Goal: Complete application form: Complete application form

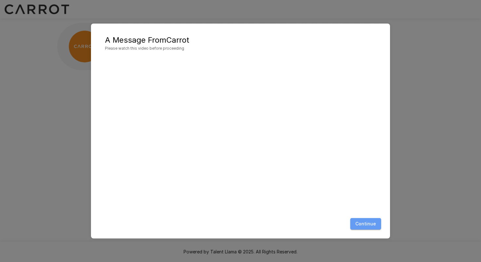
click at [368, 225] on button "Continue" at bounding box center [365, 224] width 31 height 12
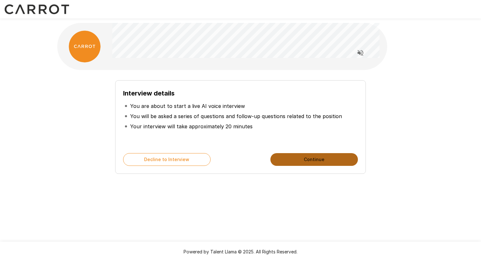
click at [309, 157] on button "Continue" at bounding box center [315, 159] width 88 height 13
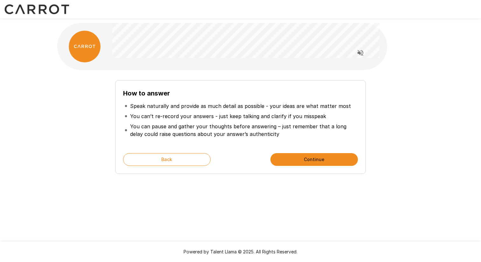
click at [295, 157] on button "Continue" at bounding box center [315, 159] width 88 height 13
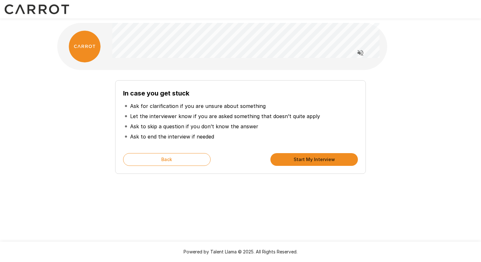
click at [295, 156] on button "Start My Interview" at bounding box center [315, 159] width 88 height 13
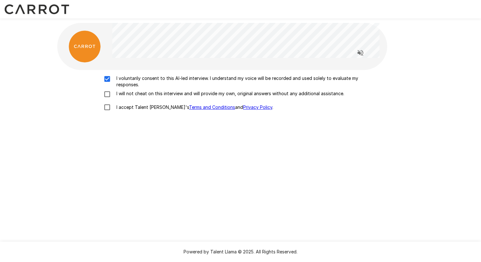
click at [105, 89] on div "I voluntarily consent to this AI-led interview. I understand my voice will be r…" at bounding box center [241, 94] width 362 height 39
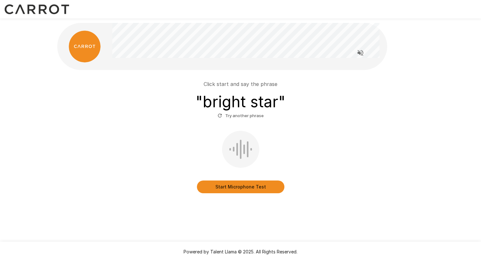
click at [240, 186] on button "Start Microphone Test" at bounding box center [241, 186] width 88 height 13
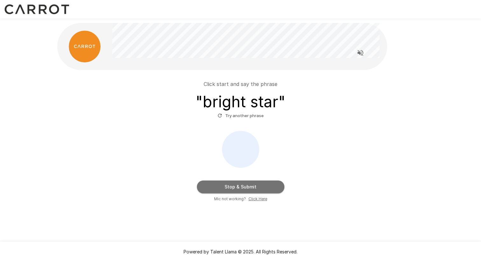
click at [235, 185] on button "Stop & Submit" at bounding box center [241, 186] width 88 height 13
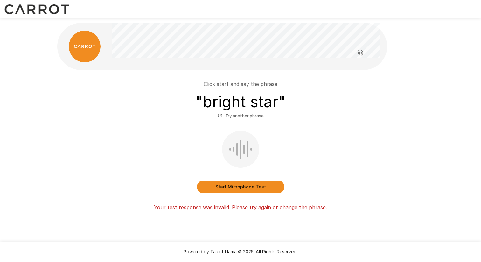
click at [235, 185] on button "Start Microphone Test" at bounding box center [241, 186] width 88 height 13
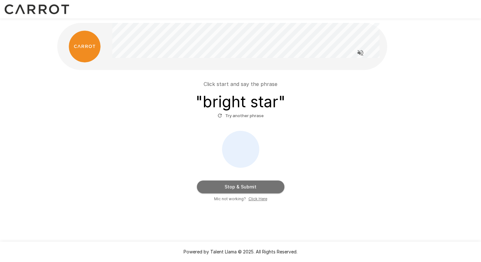
click at [235, 185] on button "Stop & Submit" at bounding box center [241, 186] width 88 height 13
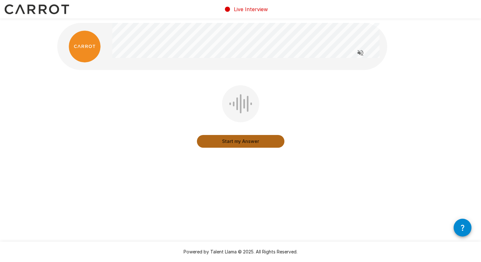
click at [237, 139] on button "Start my Answer" at bounding box center [241, 141] width 88 height 13
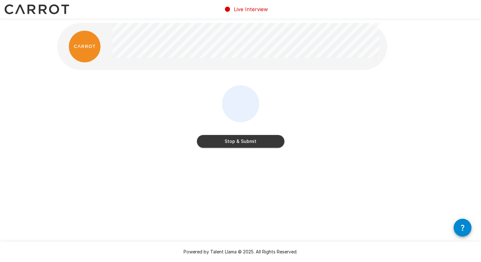
click at [237, 139] on button "Stop & Submit" at bounding box center [241, 141] width 88 height 13
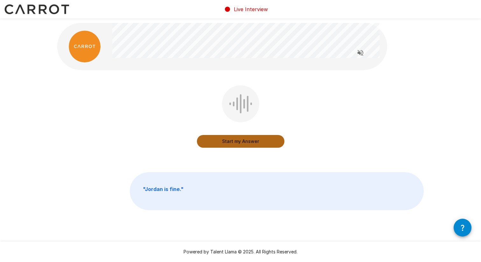
click at [237, 139] on button "Start my Answer" at bounding box center [241, 141] width 88 height 13
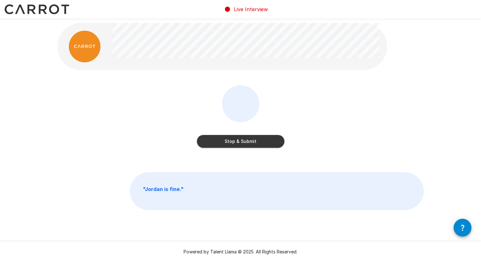
click at [237, 139] on button "Stop & Submit" at bounding box center [241, 141] width 88 height 13
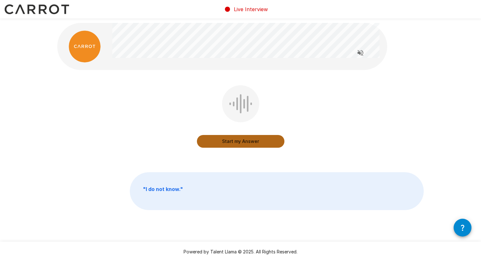
click at [235, 141] on button "Start my Answer" at bounding box center [241, 141] width 88 height 13
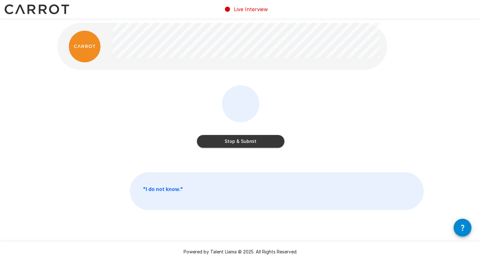
click at [215, 139] on button "Stop & Submit" at bounding box center [241, 141] width 88 height 13
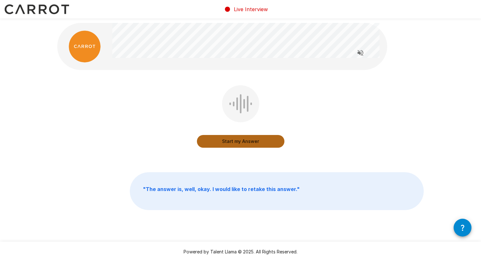
click at [223, 140] on button "Start my Answer" at bounding box center [241, 141] width 88 height 13
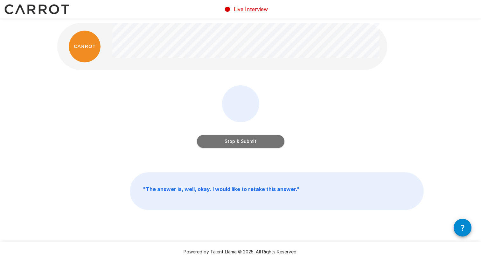
click at [237, 141] on button "Stop & Submit" at bounding box center [241, 141] width 88 height 13
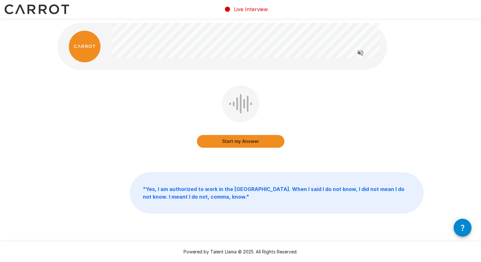
click at [237, 141] on button "Start my Answer" at bounding box center [241, 141] width 88 height 13
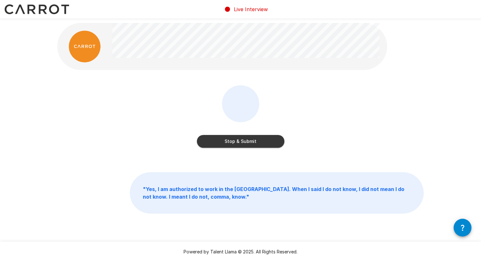
click at [237, 141] on button "Stop & Submit" at bounding box center [241, 141] width 88 height 13
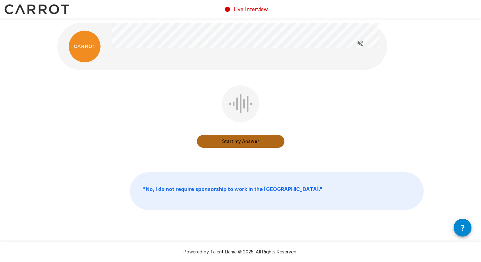
click at [237, 140] on button "Start my Answer" at bounding box center [241, 141] width 88 height 13
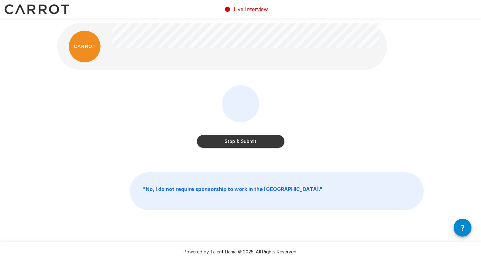
click at [237, 140] on button "Stop & Submit" at bounding box center [241, 141] width 88 height 13
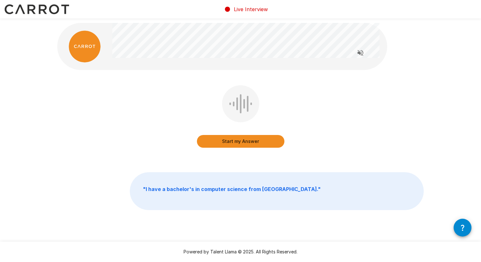
click at [237, 140] on button "Start my Answer" at bounding box center [241, 141] width 88 height 13
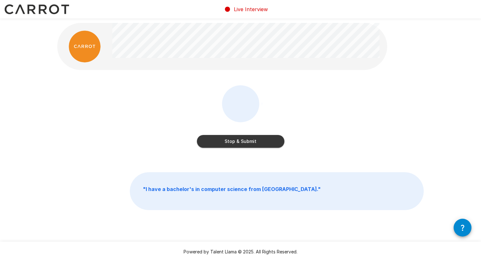
click at [237, 140] on button "Stop & Submit" at bounding box center [241, 141] width 88 height 13
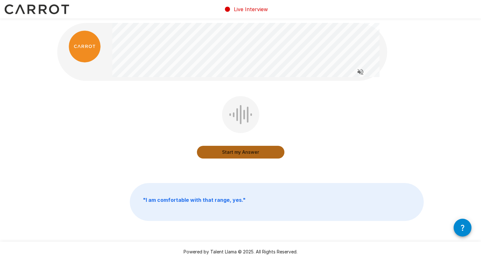
click at [235, 149] on button "Start my Answer" at bounding box center [241, 152] width 88 height 13
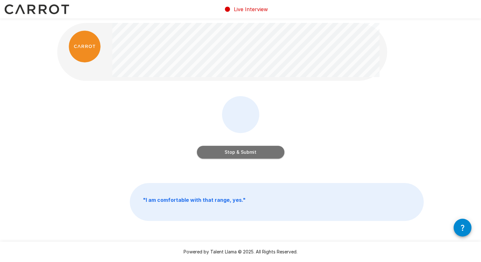
click at [246, 149] on button "Stop & Submit" at bounding box center [241, 152] width 88 height 13
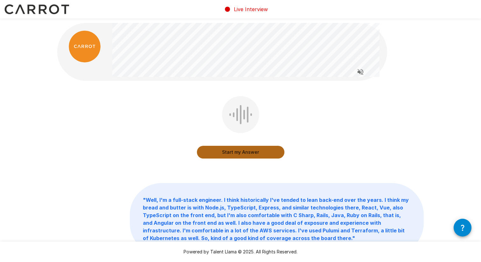
click at [245, 150] on button "Start my Answer" at bounding box center [241, 152] width 88 height 13
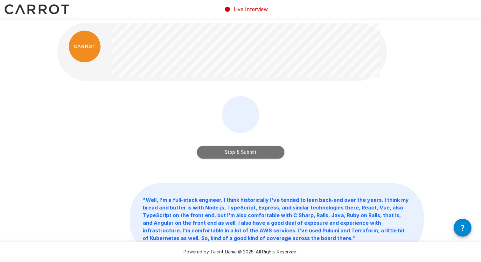
click at [230, 156] on button "Stop & Submit" at bounding box center [241, 152] width 88 height 13
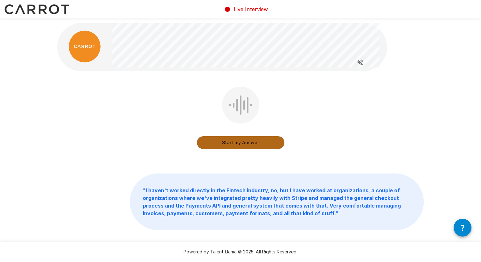
click at [240, 138] on button "Start my Answer" at bounding box center [241, 142] width 88 height 13
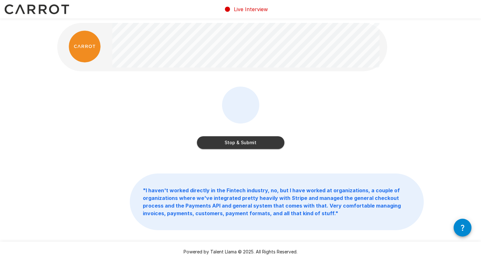
click at [254, 143] on button "Stop & Submit" at bounding box center [241, 142] width 88 height 13
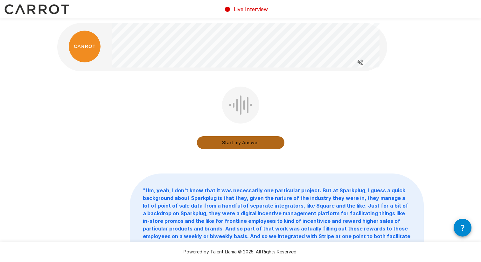
click at [237, 141] on button "Start my Answer" at bounding box center [241, 142] width 88 height 13
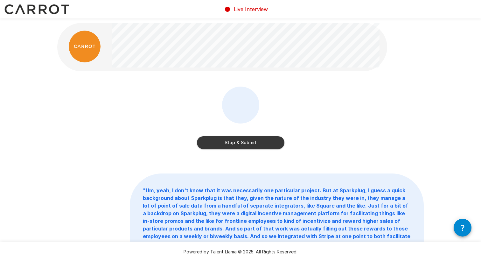
click at [244, 138] on button "Stop & Submit" at bounding box center [241, 142] width 88 height 13
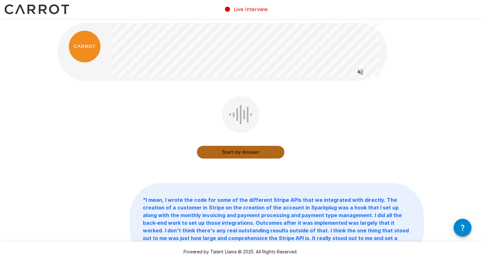
click at [236, 150] on button "Start my Answer" at bounding box center [241, 152] width 88 height 13
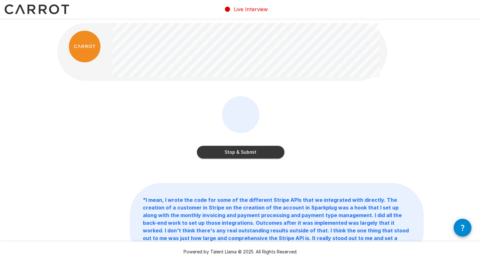
click at [241, 149] on button "Stop & Submit" at bounding box center [241, 152] width 88 height 13
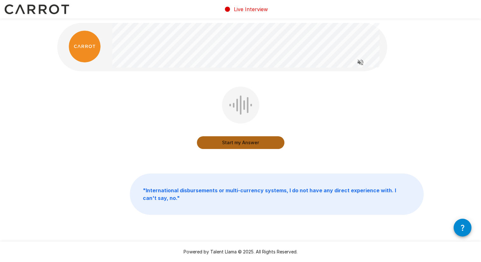
click at [239, 140] on button "Start my Answer" at bounding box center [241, 142] width 88 height 13
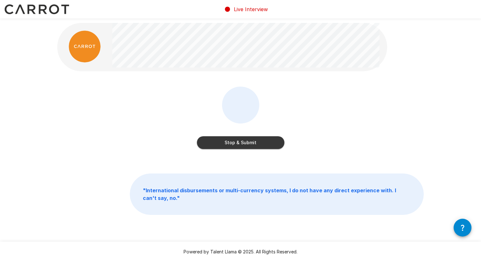
click at [237, 140] on button "Stop & Submit" at bounding box center [241, 142] width 88 height 13
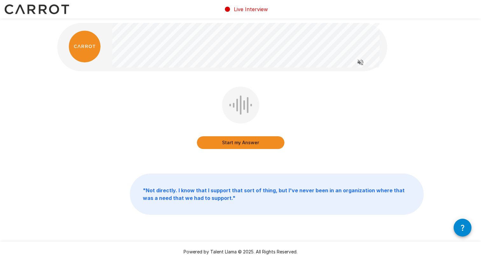
click at [238, 139] on button "Start my Answer" at bounding box center [241, 142] width 88 height 13
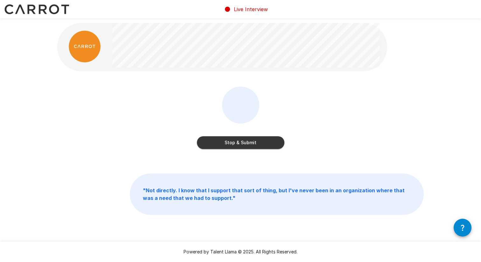
click at [242, 142] on button "Stop & Submit" at bounding box center [241, 142] width 88 height 13
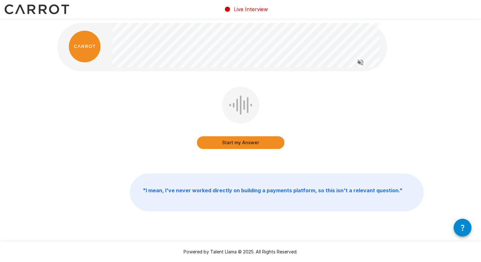
click at [238, 140] on button "Start my Answer" at bounding box center [241, 142] width 88 height 13
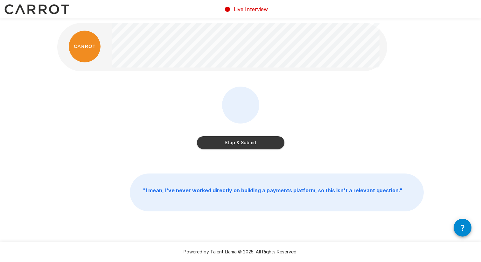
click at [240, 141] on button "Stop & Submit" at bounding box center [241, 142] width 88 height 13
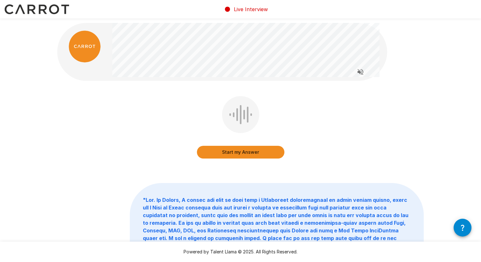
click at [235, 150] on button "Start my Answer" at bounding box center [241, 152] width 88 height 13
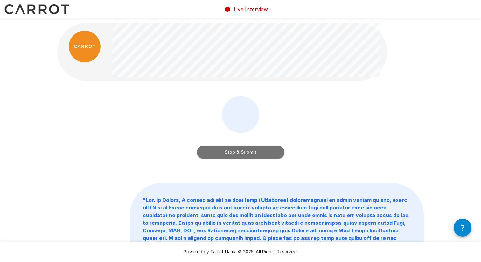
click at [251, 150] on button "Stop & Submit" at bounding box center [241, 152] width 88 height 13
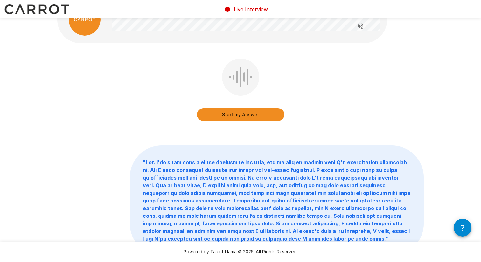
scroll to position [25, 0]
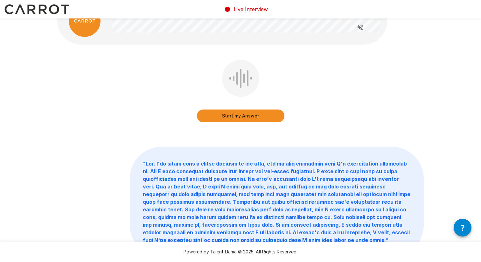
click at [240, 116] on button "Start my Answer" at bounding box center [241, 116] width 88 height 13
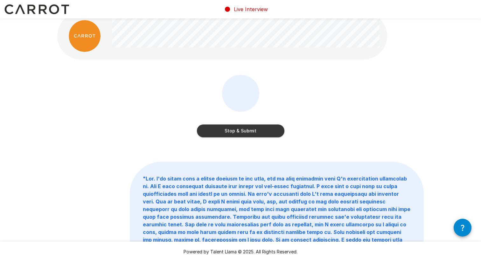
scroll to position [10, 0]
click at [264, 124] on div "Stop & Submit" at bounding box center [241, 124] width 88 height 25
click at [246, 131] on button "Stop & Submit" at bounding box center [241, 131] width 88 height 13
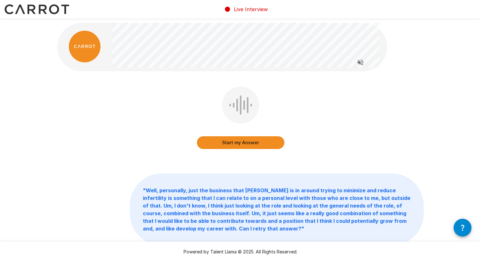
scroll to position [34, 0]
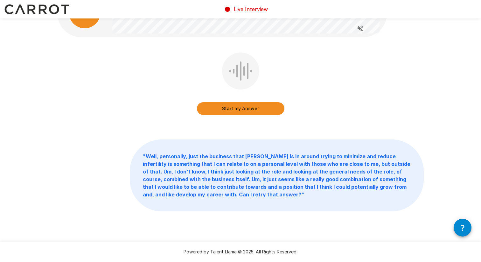
click at [265, 202] on p "" Well, personally, just the business that [PERSON_NAME] is in around trying to…" at bounding box center [277, 175] width 294 height 71
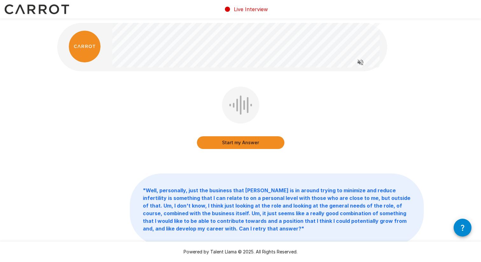
click at [236, 139] on button "Start my Answer" at bounding box center [241, 142] width 88 height 13
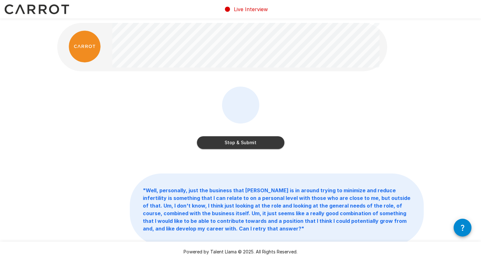
click at [234, 142] on button "Stop & Submit" at bounding box center [241, 142] width 88 height 13
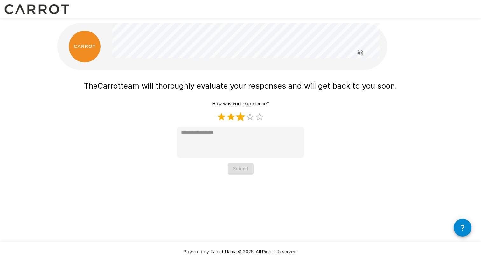
click at [242, 117] on label "3 Stars" at bounding box center [241, 117] width 10 height 10
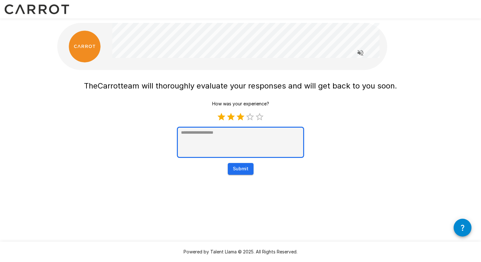
click at [247, 132] on textarea at bounding box center [240, 142] width 127 height 31
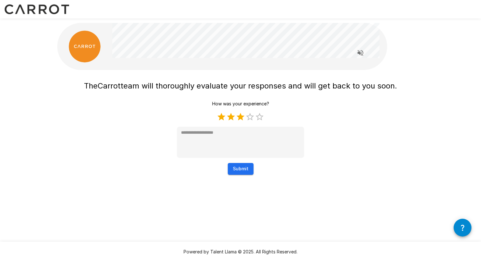
click at [386, 125] on div "The Carrot team will thoroughly evaluate your responses and will get back to yo…" at bounding box center [240, 126] width 313 height 97
click at [230, 117] on label "2 Stars" at bounding box center [231, 117] width 10 height 10
type textarea "*"
click at [241, 167] on button "Submit" at bounding box center [241, 169] width 26 height 12
